Goal: Task Accomplishment & Management: Manage account settings

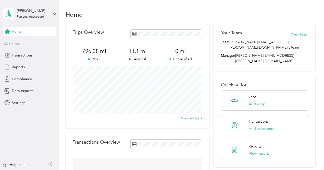
click at [18, 41] on span "Trips" at bounding box center [16, 43] width 8 height 5
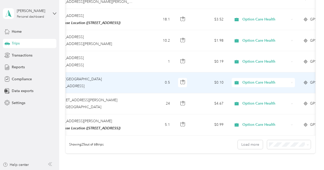
scroll to position [0, 89]
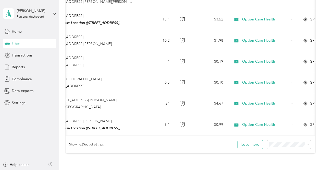
click at [250, 143] on button "Load more" at bounding box center [250, 144] width 25 height 9
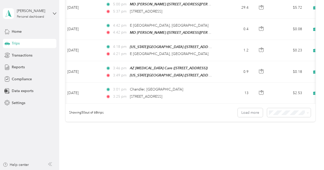
scroll to position [0, 0]
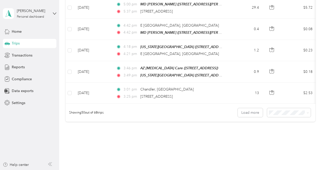
drag, startPoint x: 155, startPoint y: 95, endPoint x: 137, endPoint y: 140, distance: 49.1
click at [250, 108] on button "Load more" at bounding box center [250, 112] width 25 height 9
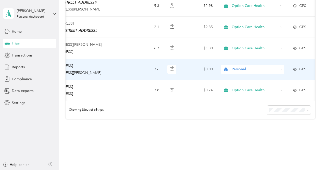
scroll to position [0, 100]
click at [253, 66] on span "Personal" at bounding box center [255, 69] width 47 height 6
click at [247, 65] on span "Option Care Health" at bounding box center [257, 64] width 47 height 5
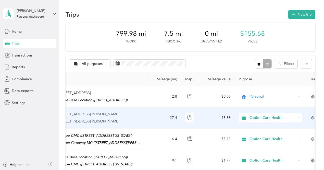
scroll to position [0, 83]
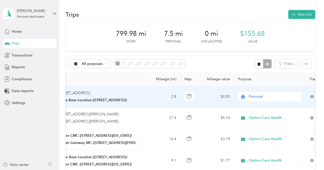
click at [263, 96] on span "Personal" at bounding box center [272, 97] width 47 height 6
click at [276, 105] on span "Option Care Health" at bounding box center [274, 104] width 47 height 5
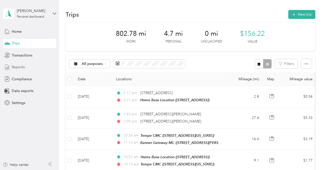
click at [21, 65] on span "Reports" at bounding box center [18, 66] width 13 height 5
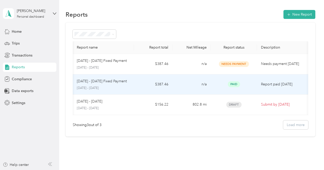
scroll to position [0, 1]
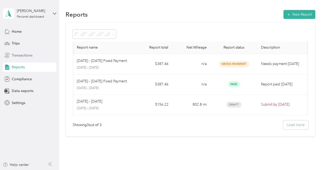
click at [32, 55] on div "Transactions" at bounding box center [30, 55] width 54 height 9
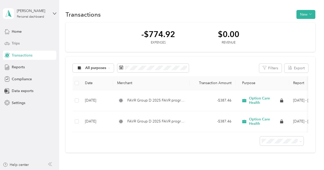
click at [20, 46] on div "Trips" at bounding box center [30, 43] width 54 height 9
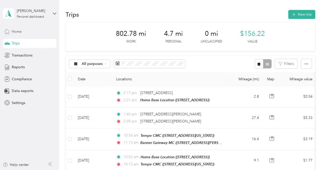
click at [22, 29] on div "Home" at bounding box center [30, 31] width 54 height 9
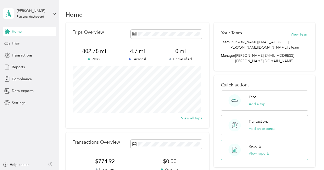
click at [260, 151] on button "View reports" at bounding box center [259, 153] width 21 height 5
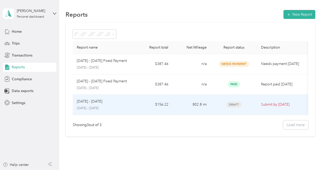
click at [270, 104] on p "Submit by [DATE]" at bounding box center [282, 105] width 43 height 6
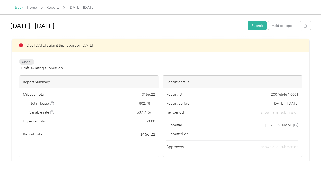
click at [18, 8] on div "Back" at bounding box center [16, 8] width 13 height 6
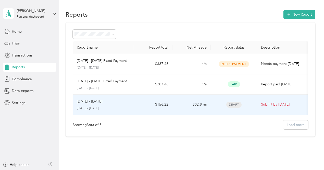
click at [138, 104] on td "$156.22" at bounding box center [153, 105] width 38 height 20
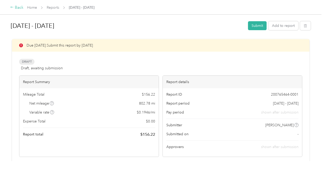
click at [15, 7] on div "Back" at bounding box center [16, 8] width 13 height 6
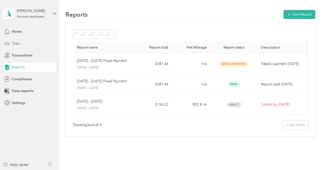
click at [20, 42] on div "Trips" at bounding box center [30, 43] width 54 height 9
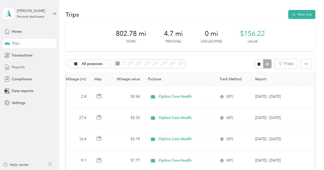
click at [27, 67] on div "Reports" at bounding box center [30, 67] width 54 height 9
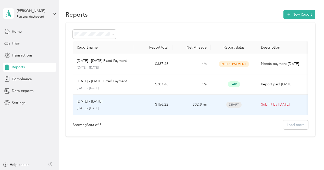
click at [144, 106] on td "$156.22" at bounding box center [153, 105] width 38 height 20
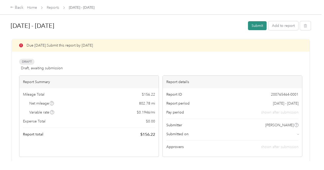
click at [256, 26] on button "Submit" at bounding box center [257, 25] width 19 height 9
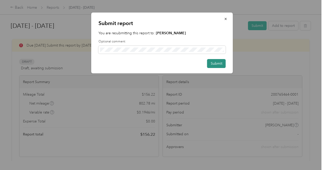
click at [213, 64] on button "Submit" at bounding box center [216, 63] width 19 height 9
